Goal: Task Accomplishment & Management: Use online tool/utility

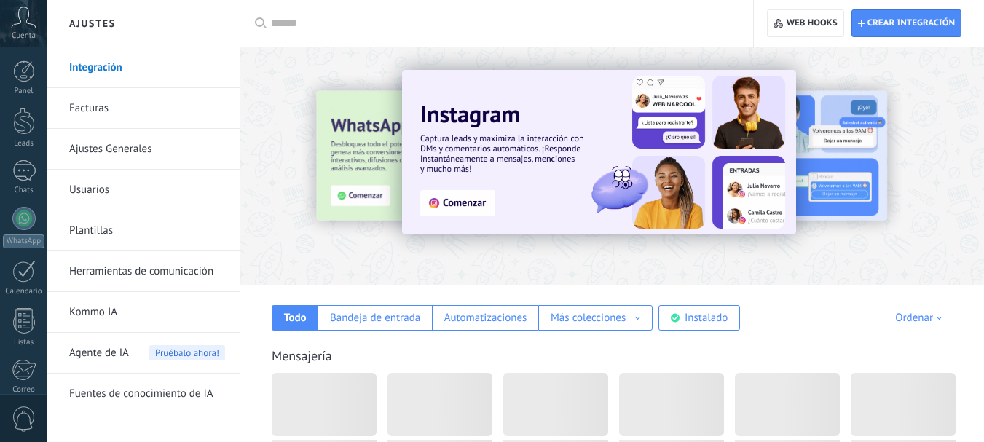
click at [705, 311] on div "Instalado" at bounding box center [705, 318] width 43 height 14
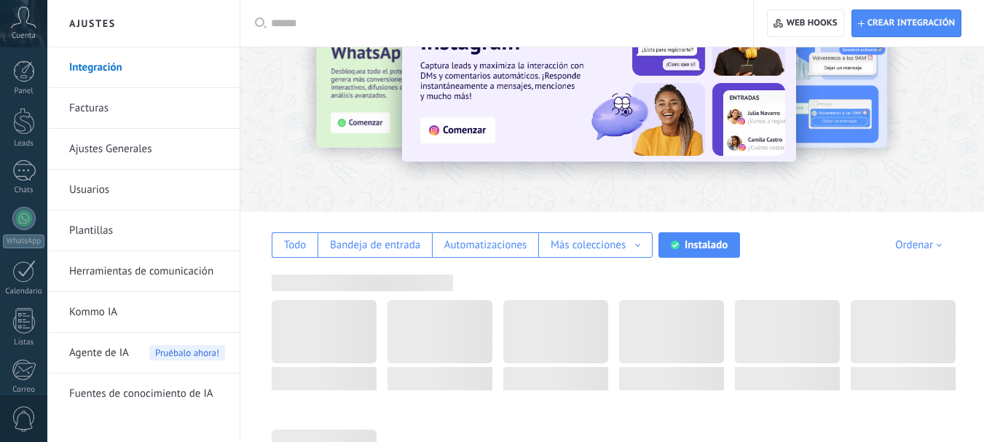
scroll to position [73, 0]
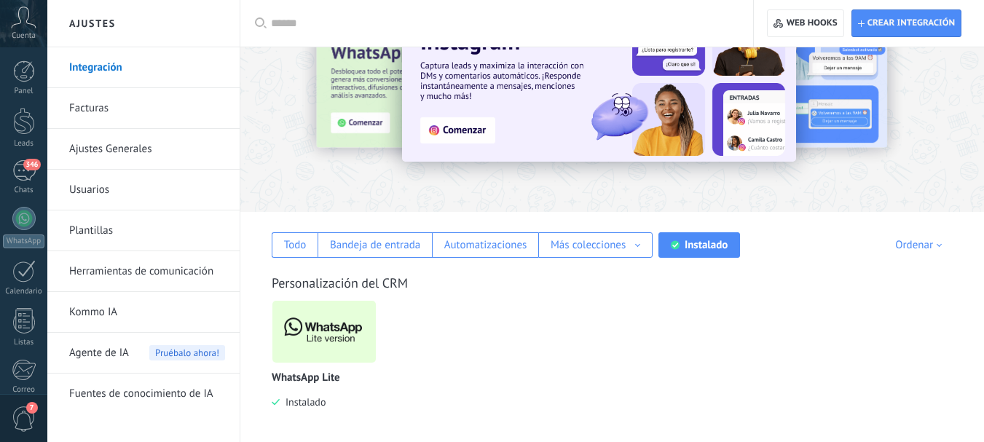
click at [358, 330] on img at bounding box center [323, 331] width 103 height 71
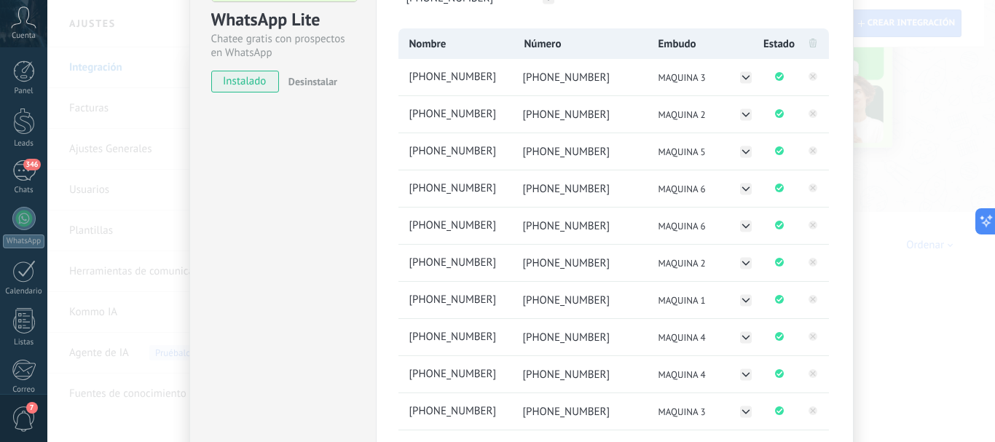
scroll to position [146, 0]
